Goal: Information Seeking & Learning: Learn about a topic

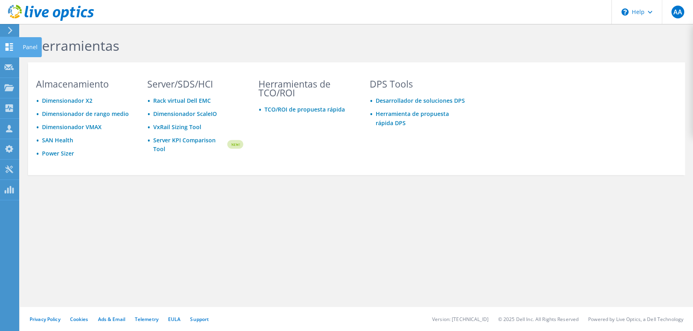
click at [6, 44] on use at bounding box center [10, 47] width 8 height 8
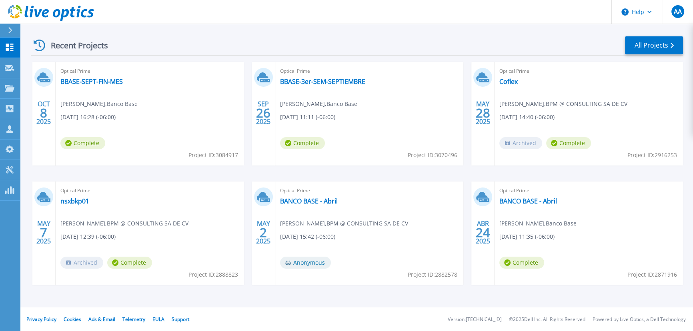
scroll to position [112, 0]
click at [302, 200] on link "BANCO BASE - Abril" at bounding box center [309, 201] width 58 height 8
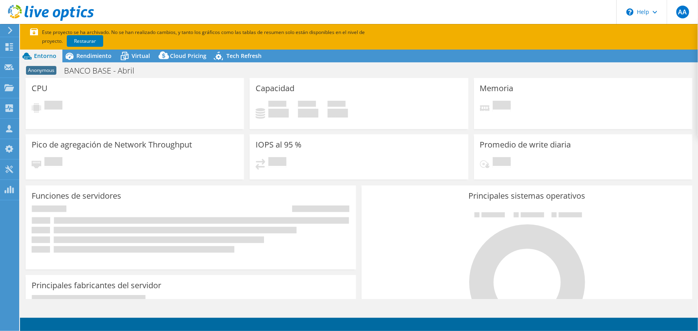
select select "USD"
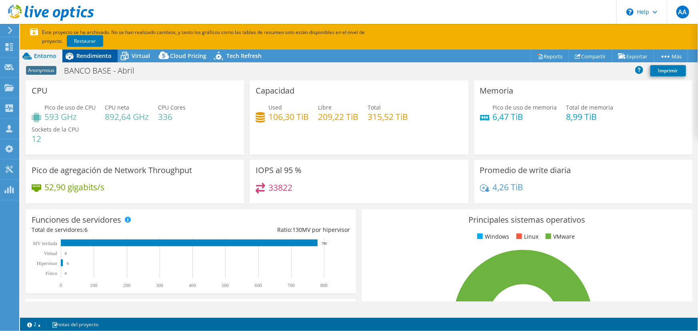
click at [96, 58] on span "Rendimiento" at bounding box center [93, 56] width 35 height 8
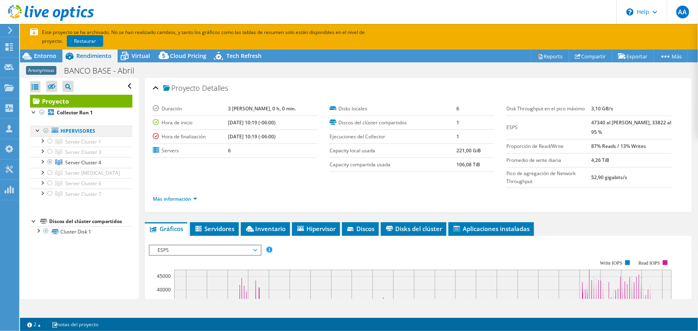
click at [46, 132] on div at bounding box center [46, 131] width 8 height 10
click at [46, 131] on div at bounding box center [46, 131] width 8 height 10
click at [67, 42] on link "Restaurar" at bounding box center [85, 41] width 36 height 12
click at [22, 43] on div "Panel" at bounding box center [30, 47] width 23 height 20
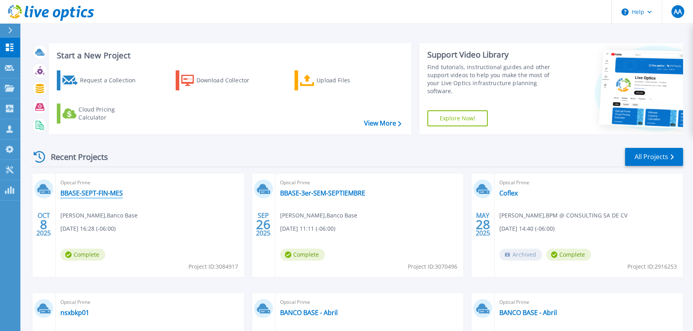
click at [99, 192] on link "BBASE-SEPT-FIN-MES" at bounding box center [91, 193] width 62 height 8
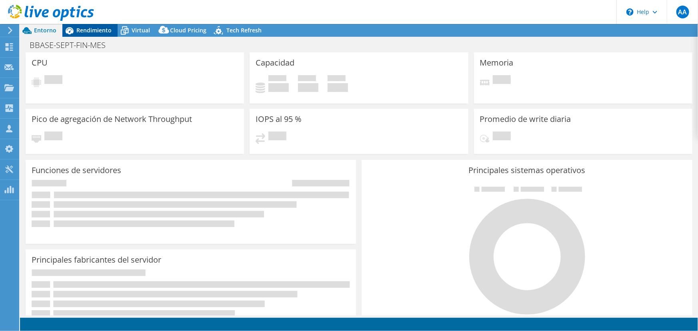
click at [95, 33] on span "Rendimiento" at bounding box center [93, 30] width 35 height 8
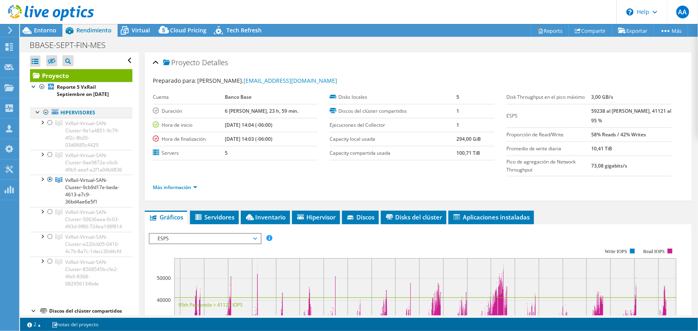
click at [42, 112] on div at bounding box center [46, 113] width 8 height 10
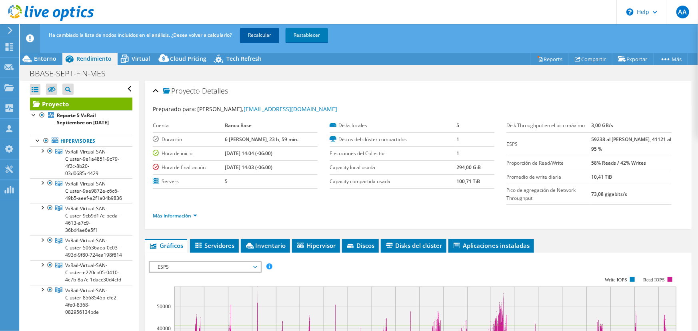
click at [273, 32] on link "Recalcular" at bounding box center [259, 35] width 39 height 14
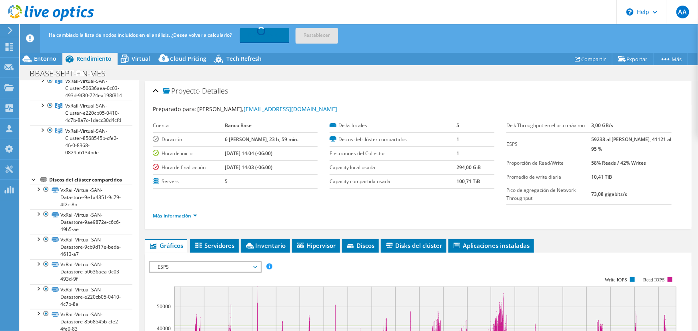
scroll to position [180, 0]
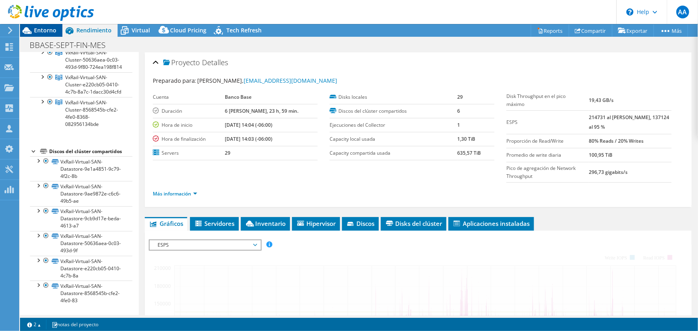
click at [46, 34] on div "Entorno" at bounding box center [41, 30] width 42 height 13
click at [46, 33] on span "Entorno" at bounding box center [45, 30] width 22 height 8
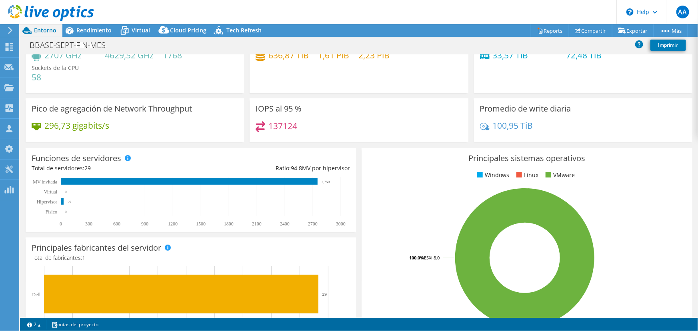
scroll to position [0, 0]
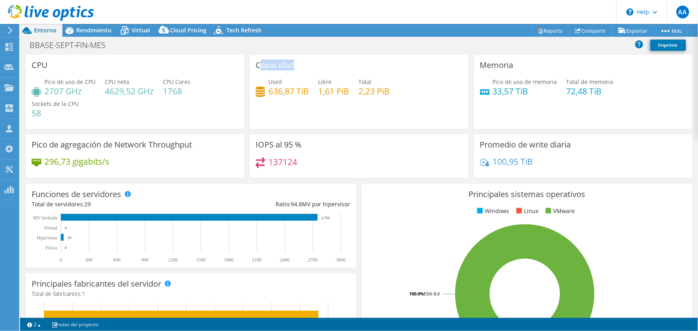
drag, startPoint x: 259, startPoint y: 68, endPoint x: 300, endPoint y: 74, distance: 42.1
click at [300, 74] on div "Capacidad Used 636,87 TiB Libre 1,61 PiB Total 2,23 PiB" at bounding box center [359, 92] width 219 height 74
click at [277, 90] on h4 "636,87 TiB" at bounding box center [289, 91] width 40 height 9
click at [93, 28] on span "Rendimiento" at bounding box center [93, 30] width 35 height 8
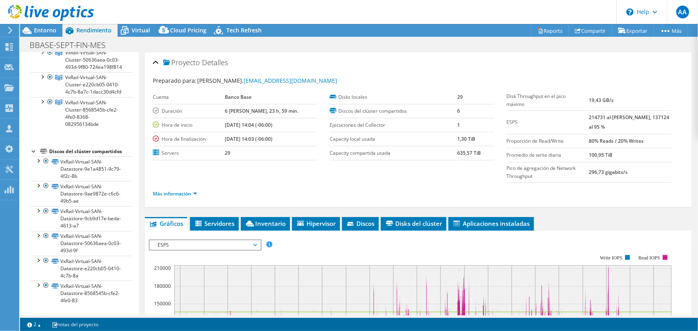
drag, startPoint x: 232, startPoint y: 124, endPoint x: 244, endPoint y: 133, distance: 14.9
click at [249, 125] on tr "Hora de inicio 09/26/2025, 14:04 (-06:00)" at bounding box center [235, 125] width 165 height 14
drag, startPoint x: 232, startPoint y: 138, endPoint x: 250, endPoint y: 137, distance: 17.6
click at [250, 137] on tr "Hora de finalización 10/03/2025, 14:03 (-06:00)" at bounding box center [235, 139] width 165 height 14
click at [45, 24] on div at bounding box center [47, 13] width 94 height 27
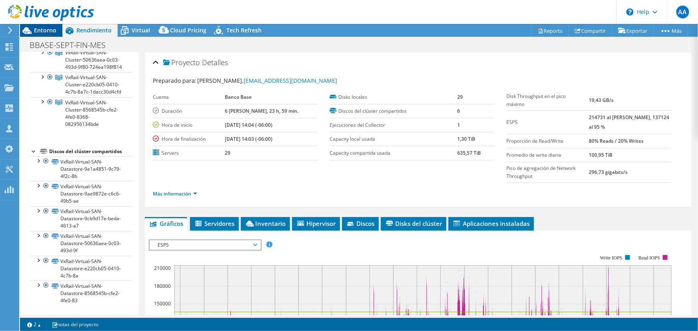
click at [49, 30] on span "Entorno" at bounding box center [45, 30] width 22 height 8
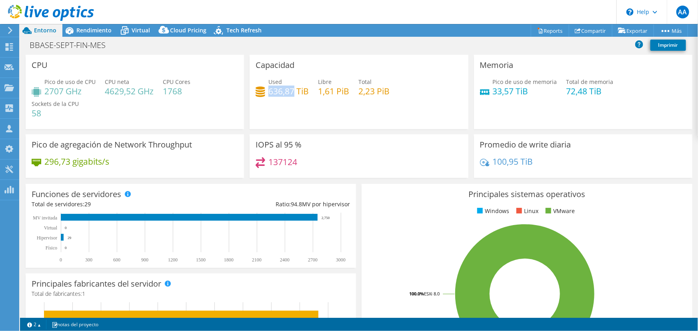
drag, startPoint x: 268, startPoint y: 90, endPoint x: 291, endPoint y: 92, distance: 22.8
click at [291, 92] on h4 "636,87 TiB" at bounding box center [289, 91] width 40 height 9
click at [89, 29] on span "Rendimiento" at bounding box center [93, 30] width 35 height 8
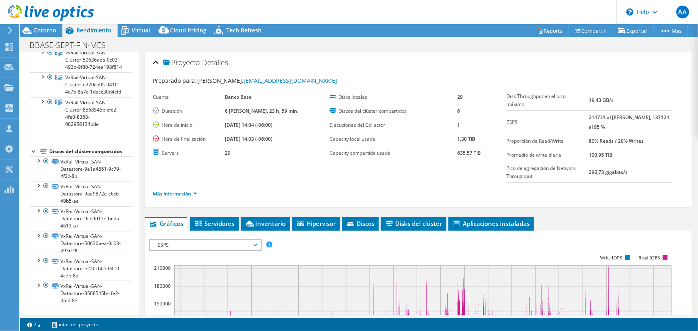
drag, startPoint x: 232, startPoint y: 124, endPoint x: 256, endPoint y: 125, distance: 24.4
click at [256, 125] on tr "Hora de inicio 09/26/2025, 14:04 (-06:00)" at bounding box center [235, 125] width 165 height 14
drag, startPoint x: 232, startPoint y: 138, endPoint x: 255, endPoint y: 136, distance: 23.3
click at [255, 136] on tr "Hora de finalización 10/03/2025, 14:03 (-06:00)" at bounding box center [235, 139] width 165 height 14
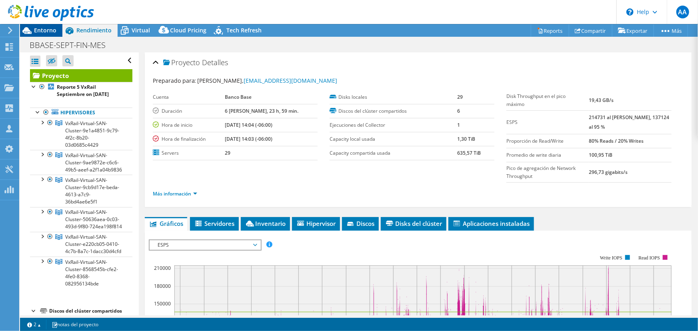
click at [41, 31] on span "Entorno" at bounding box center [45, 30] width 22 height 8
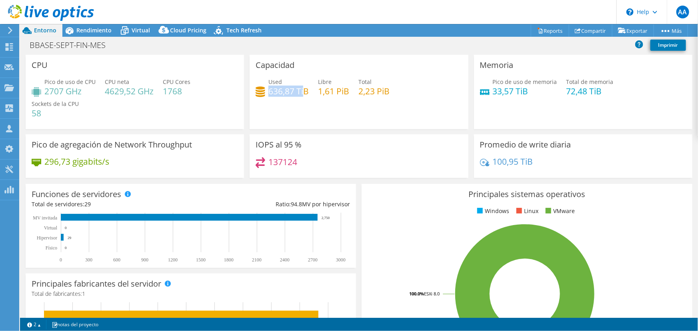
drag, startPoint x: 267, startPoint y: 88, endPoint x: 301, endPoint y: 90, distance: 34.9
click at [301, 90] on h4 "636,87 TiB" at bounding box center [289, 91] width 40 height 9
click at [292, 91] on h4 "636,87 TiB" at bounding box center [289, 91] width 40 height 9
drag, startPoint x: 275, startPoint y: 91, endPoint x: 291, endPoint y: 92, distance: 16.4
click at [291, 92] on h4 "636,87 TiB" at bounding box center [289, 91] width 40 height 9
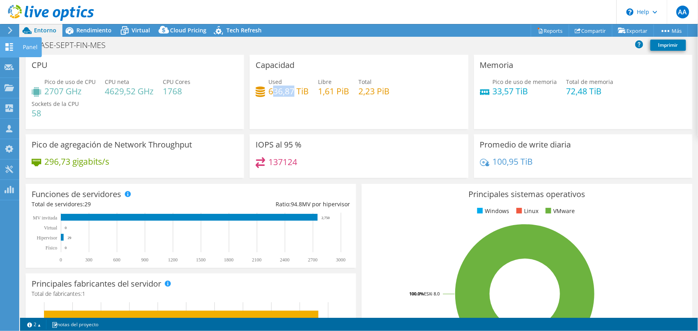
click at [14, 44] on icon at bounding box center [9, 47] width 10 height 8
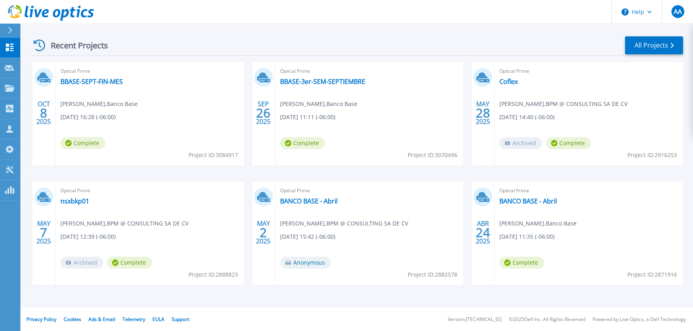
scroll to position [112, 0]
click at [316, 199] on link "BANCO BASE - Abril" at bounding box center [309, 201] width 58 height 8
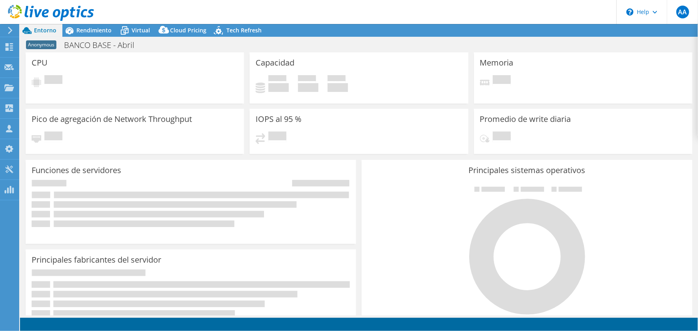
select select "USD"
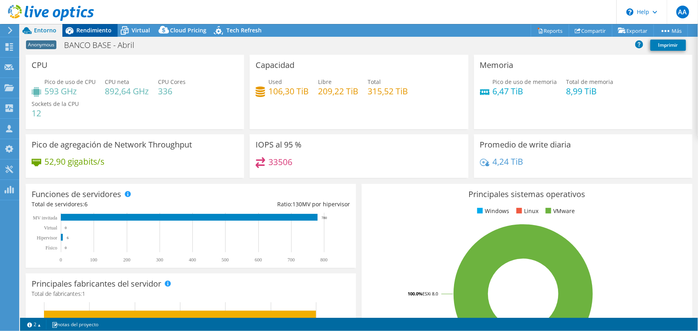
click at [95, 33] on span "Rendimiento" at bounding box center [93, 30] width 35 height 8
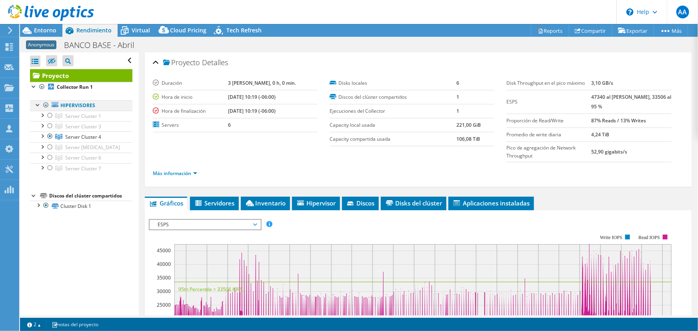
click at [44, 104] on div at bounding box center [46, 105] width 8 height 10
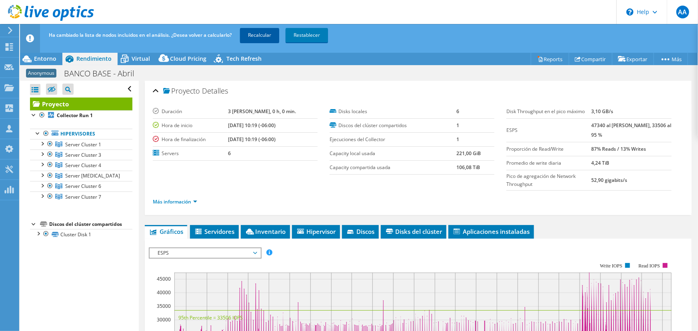
click at [252, 36] on link "Recalcular" at bounding box center [259, 35] width 39 height 14
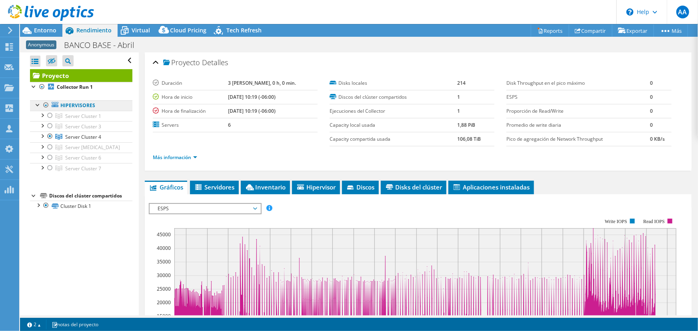
drag, startPoint x: 44, startPoint y: 104, endPoint x: 54, endPoint y: 108, distance: 10.6
click at [44, 104] on div at bounding box center [46, 105] width 8 height 10
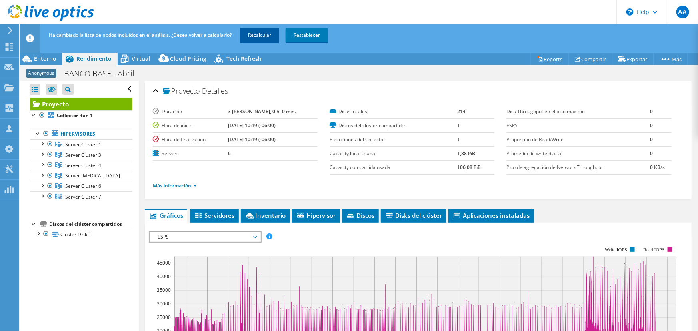
click at [254, 34] on link "Recalcular" at bounding box center [259, 35] width 39 height 14
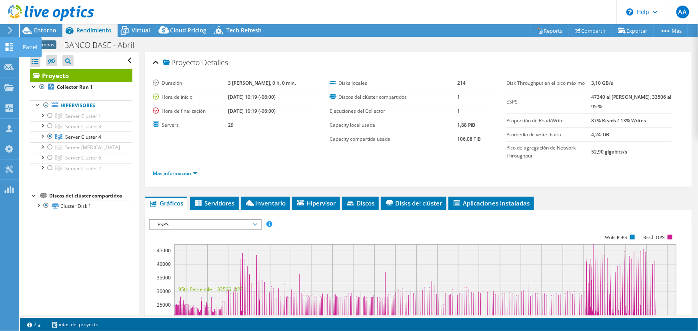
click at [14, 46] on icon at bounding box center [9, 47] width 10 height 8
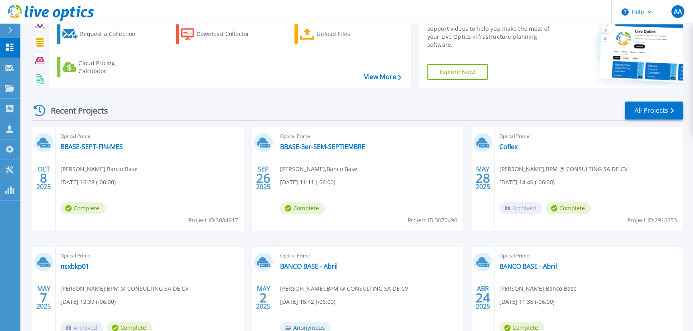
scroll to position [112, 0]
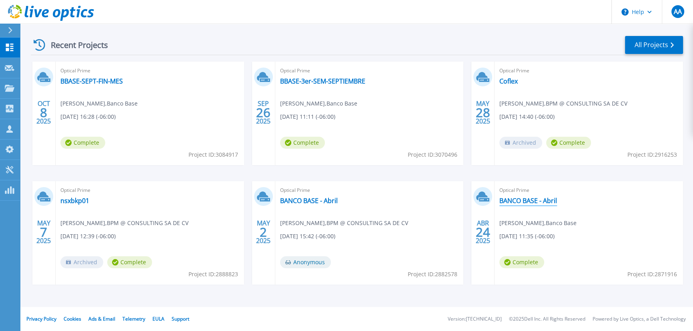
click at [524, 200] on link "BANCO BASE - Abril" at bounding box center [529, 201] width 58 height 8
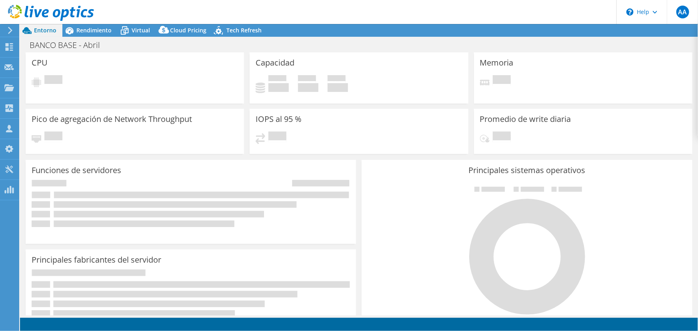
select select "USD"
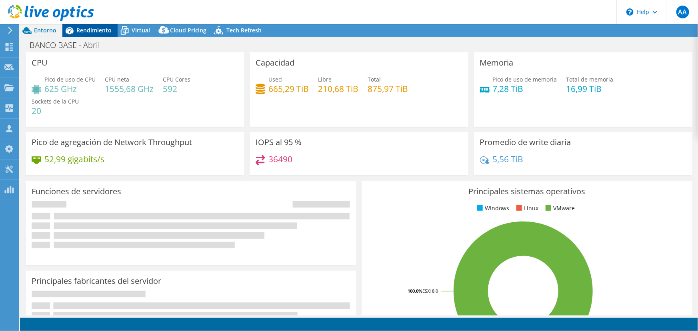
click at [83, 28] on span "Rendimiento" at bounding box center [93, 30] width 35 height 8
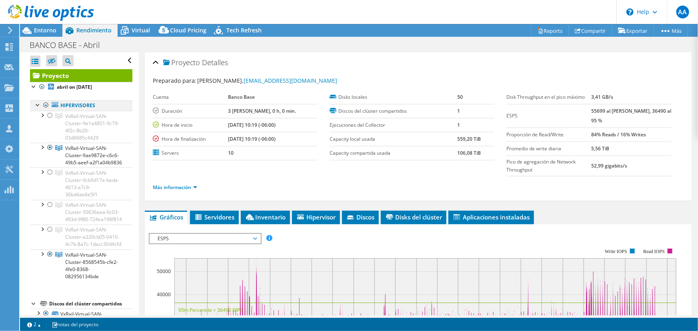
click at [48, 106] on div at bounding box center [46, 105] width 8 height 10
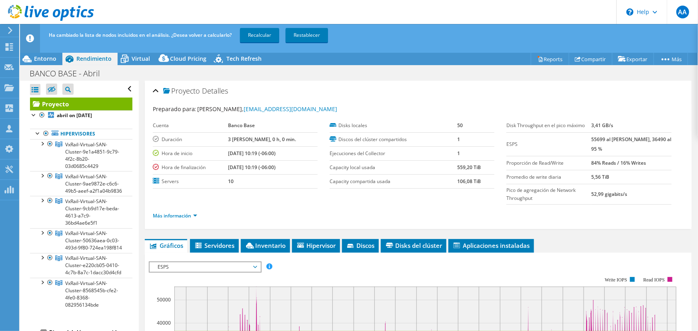
click at [283, 33] on span "Recalcular Restablecer" at bounding box center [285, 35] width 94 height 7
click at [256, 37] on link "Recalcular" at bounding box center [259, 35] width 39 height 14
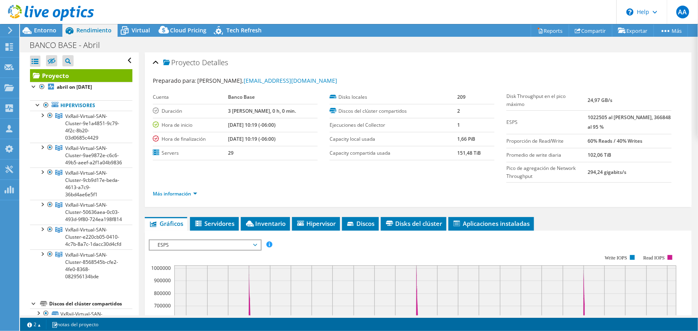
click at [36, 26] on div at bounding box center [47, 13] width 94 height 27
click at [50, 26] on div at bounding box center [47, 13] width 94 height 27
click at [50, 28] on span "Entorno" at bounding box center [45, 30] width 22 height 8
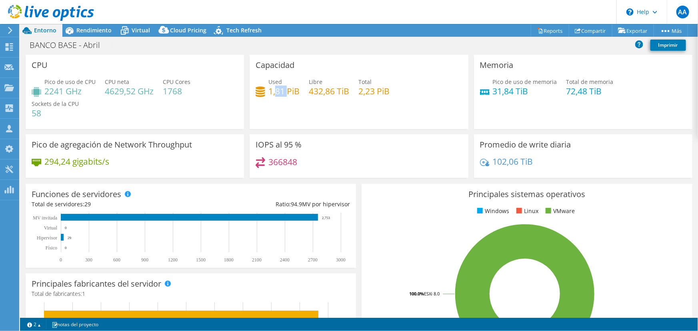
drag, startPoint x: 274, startPoint y: 92, endPoint x: 289, endPoint y: 91, distance: 15.7
click at [289, 91] on h4 "1,81 PiB" at bounding box center [284, 91] width 31 height 9
click at [103, 28] on span "Rendimiento" at bounding box center [93, 30] width 35 height 8
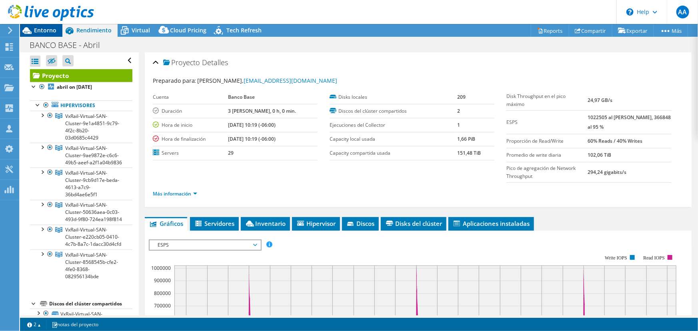
click at [49, 28] on span "Entorno" at bounding box center [45, 30] width 22 height 8
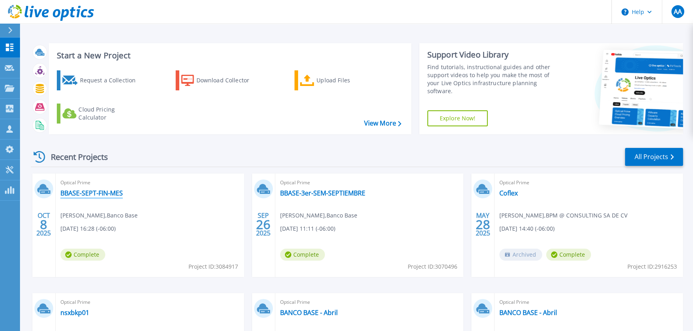
click at [96, 193] on link "BBASE-SEPT-FIN-MES" at bounding box center [91, 193] width 62 height 8
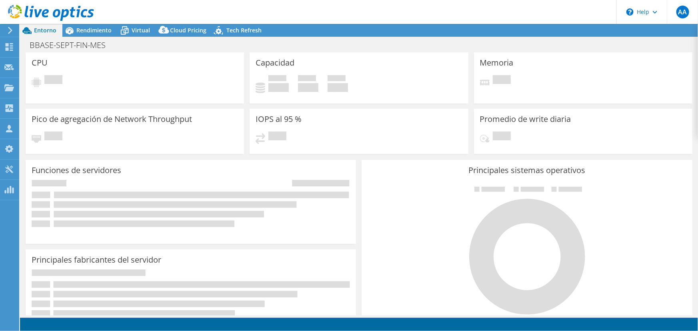
select select "USD"
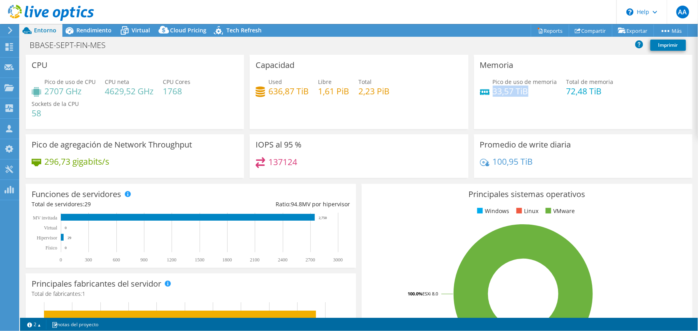
drag, startPoint x: 491, startPoint y: 86, endPoint x: 522, endPoint y: 90, distance: 31.8
click at [522, 90] on h4 "33,57 TiB" at bounding box center [525, 91] width 64 height 9
click at [543, 96] on div "Pico de uso de memoria 33,57 TiB Total de memoria 72,48 TiB" at bounding box center [583, 91] width 207 height 26
drag, startPoint x: 495, startPoint y: 88, endPoint x: 526, endPoint y: 92, distance: 31.4
click at [526, 92] on h4 "33,57 TiB" at bounding box center [525, 91] width 64 height 9
